Goal: Find specific page/section: Find specific page/section

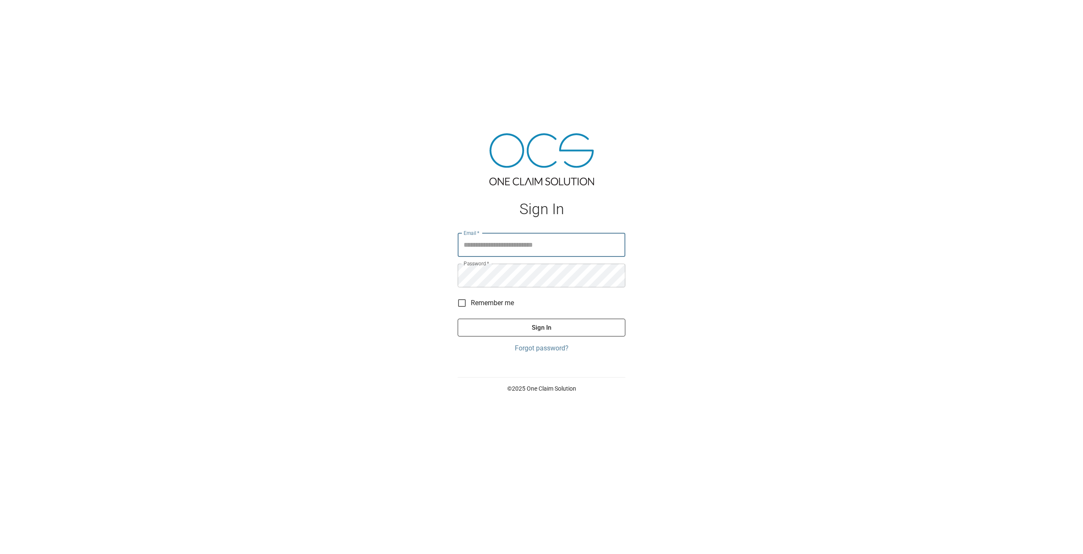
type input "**********"
click at [549, 327] on button "Sign In" at bounding box center [541, 328] width 168 height 18
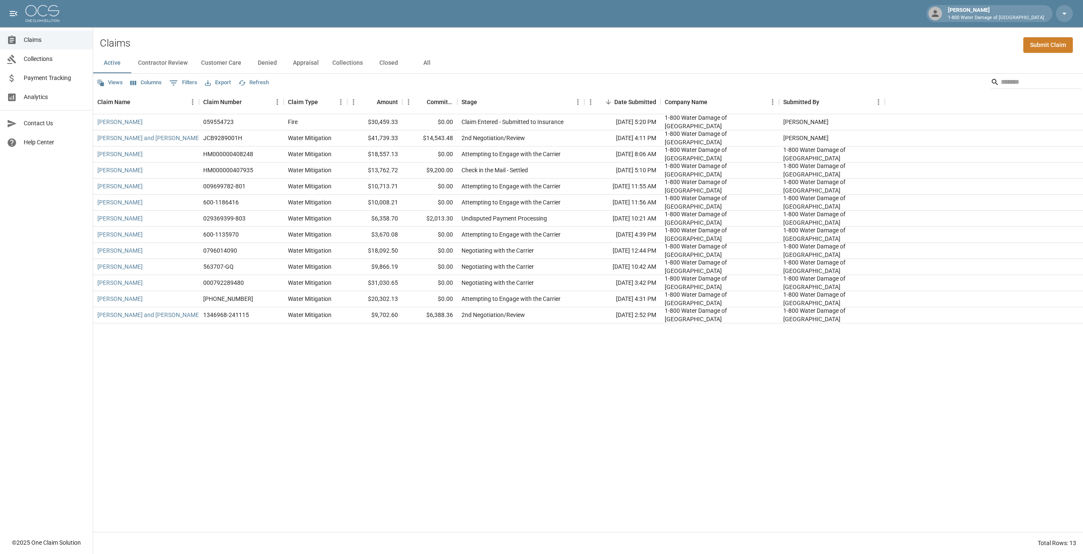
click at [506, 57] on div "Active Contractor Review Customer Care Denied Appraisal Collections Closed All" at bounding box center [587, 63] width 989 height 20
click at [223, 61] on button "Customer Care" at bounding box center [221, 63] width 54 height 20
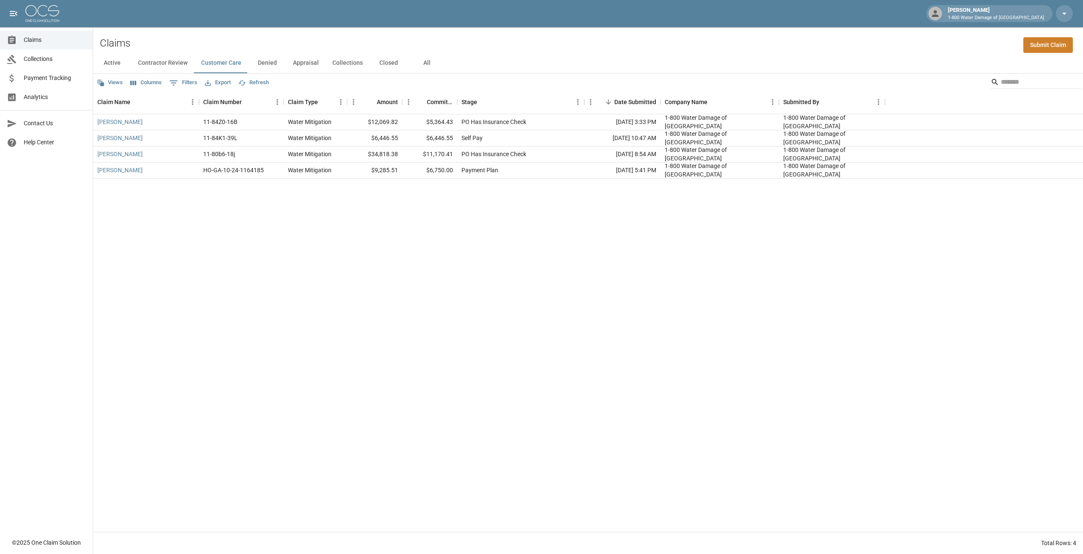
click at [163, 64] on button "Contractor Review" at bounding box center [162, 63] width 63 height 20
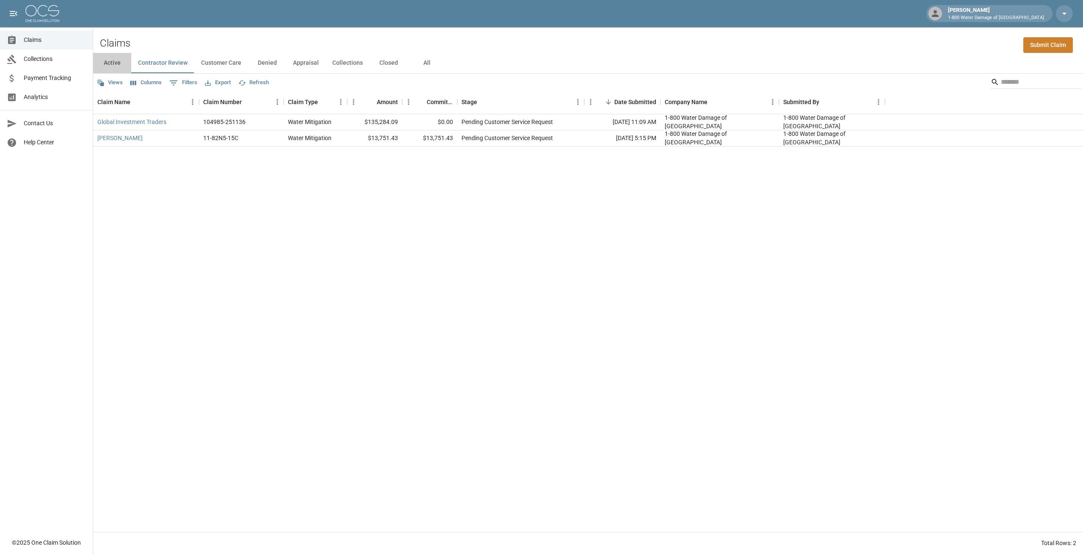
click at [113, 63] on button "Active" at bounding box center [112, 63] width 38 height 20
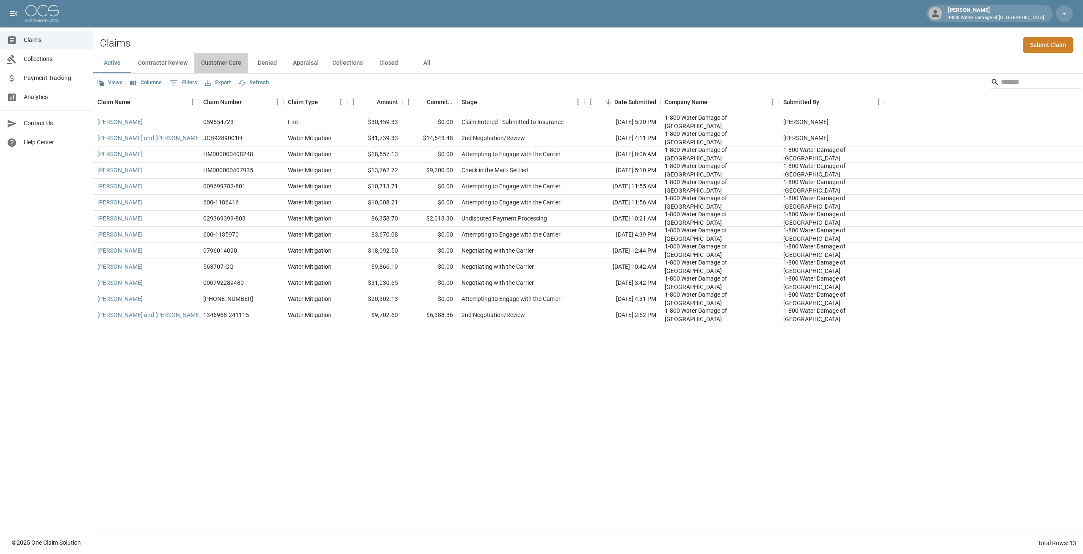
click at [225, 64] on button "Customer Care" at bounding box center [221, 63] width 54 height 20
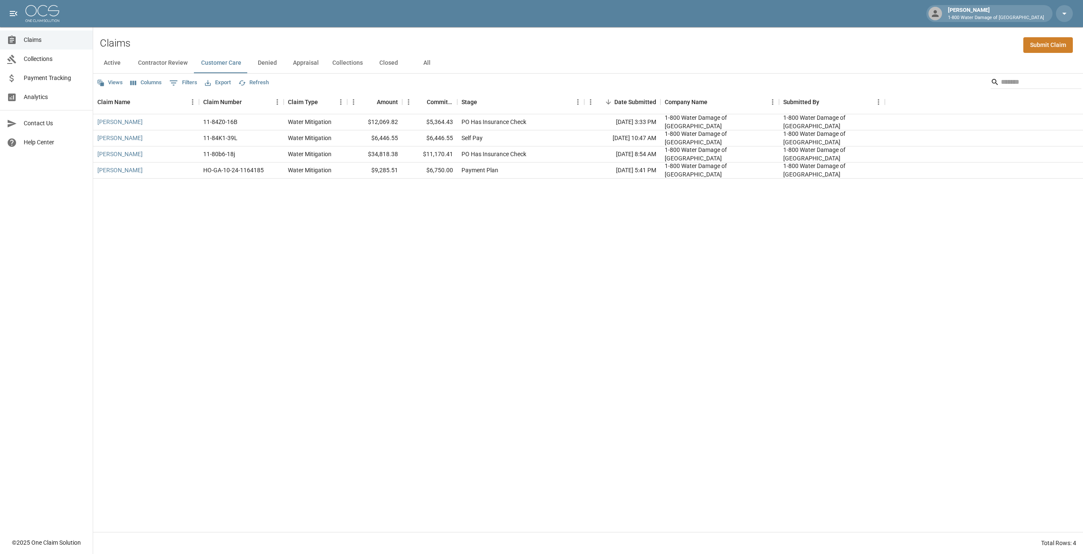
click at [233, 43] on div "Claims Submit Claim" at bounding box center [587, 40] width 989 height 26
click at [232, 39] on div "Claims Submit Claim" at bounding box center [587, 40] width 989 height 26
click at [479, 61] on div "Active Contractor Review Customer Care Denied Appraisal Collections Closed All" at bounding box center [587, 63] width 989 height 20
drag, startPoint x: 158, startPoint y: 37, endPoint x: 146, endPoint y: 33, distance: 13.4
click at [146, 33] on div "Claims Submit Claim" at bounding box center [587, 40] width 989 height 26
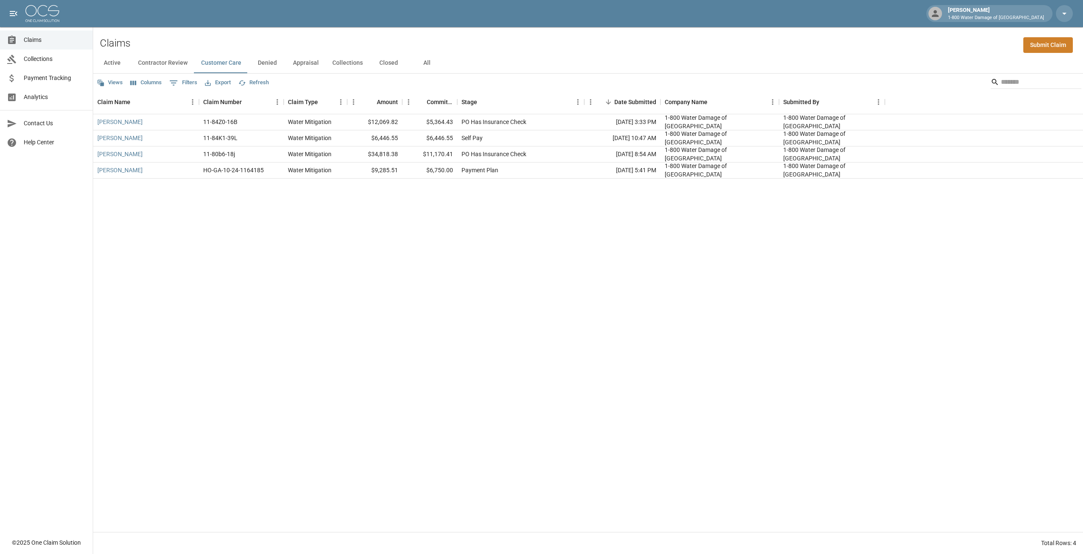
click at [503, 45] on div "Claims Submit Claim" at bounding box center [587, 40] width 989 height 26
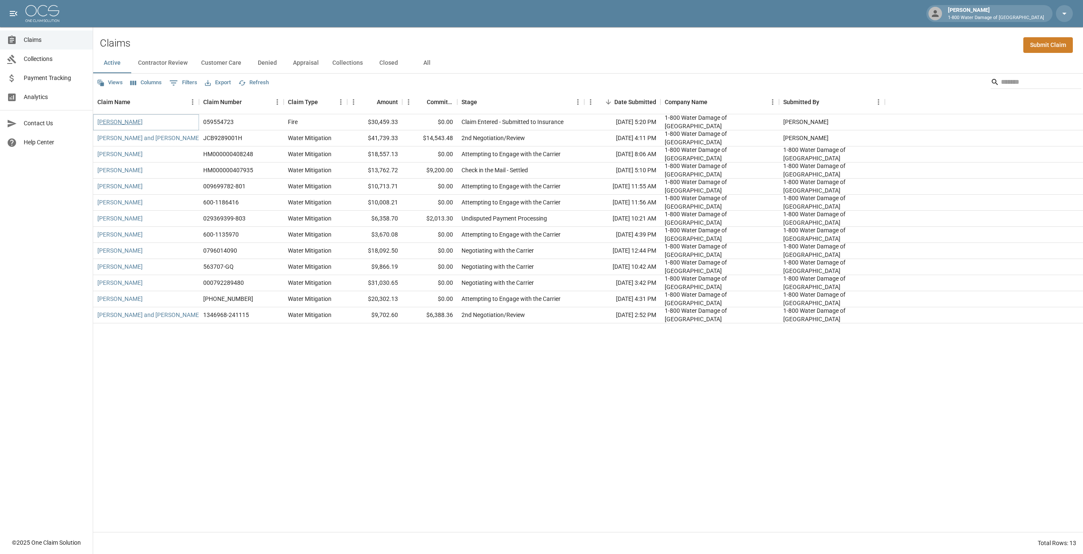
click at [110, 125] on link "[PERSON_NAME]" at bounding box center [119, 122] width 45 height 8
click at [493, 82] on div "Views Columns 0 Filters Export Refresh" at bounding box center [587, 82] width 989 height 17
click at [610, 59] on div "Active Contractor Review Customer Care Denied Appraisal Collections Closed All" at bounding box center [587, 63] width 989 height 20
drag, startPoint x: 452, startPoint y: 66, endPoint x: 370, endPoint y: 50, distance: 83.7
click at [370, 50] on div "Claims Submit Claim Active Contractor Review Customer Care Denied Appraisal Col…" at bounding box center [587, 290] width 989 height 527
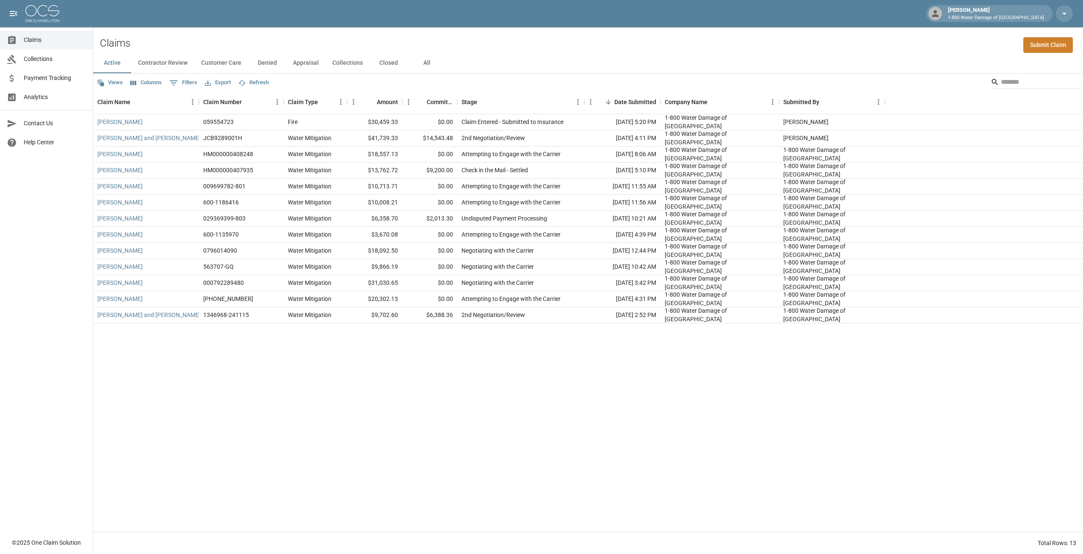
drag, startPoint x: 370, startPoint y: 50, endPoint x: 347, endPoint y: 47, distance: 23.5
click at [347, 47] on div "Claims Submit Claim" at bounding box center [587, 40] width 989 height 26
click at [499, 36] on div "Claims Submit Claim" at bounding box center [587, 40] width 989 height 26
click at [162, 39] on div "Claims Submit Claim" at bounding box center [587, 40] width 989 height 26
click at [504, 61] on div "Active Contractor Review Customer Care Denied Appraisal Collections Closed All" at bounding box center [587, 63] width 989 height 20
